Goal: Find specific page/section: Find specific page/section

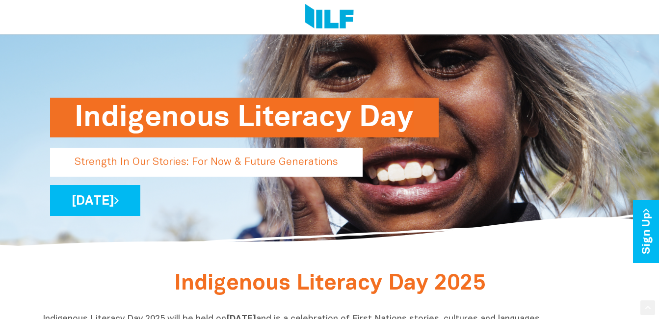
scroll to position [98, 0]
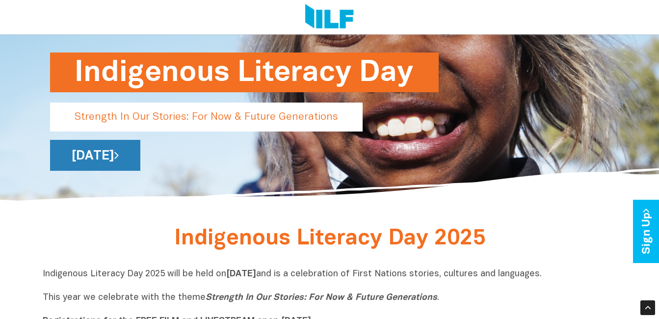
click at [140, 157] on link "[DATE]" at bounding box center [95, 155] width 90 height 31
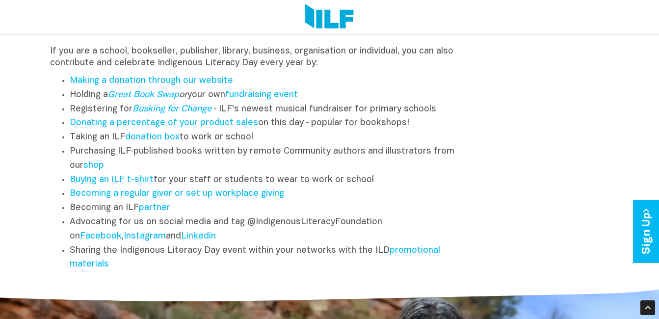
scroll to position [1227, 0]
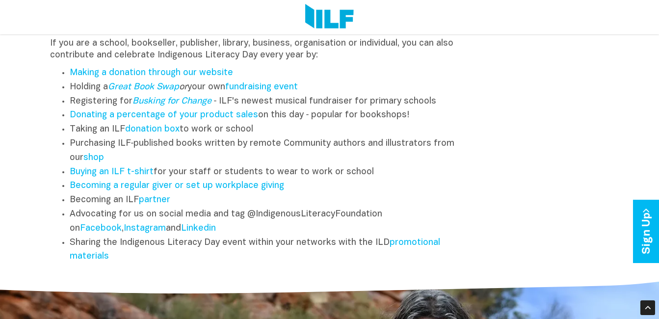
drag, startPoint x: 415, startPoint y: 245, endPoint x: 482, endPoint y: 115, distance: 147.0
click at [482, 115] on div "Other Ways to Engage If you are a school, bookseller, publisher, library, busin…" at bounding box center [330, 124] width 574 height 289
click at [97, 162] on link "shop" at bounding box center [93, 158] width 21 height 8
